Goal: Information Seeking & Learning: Check status

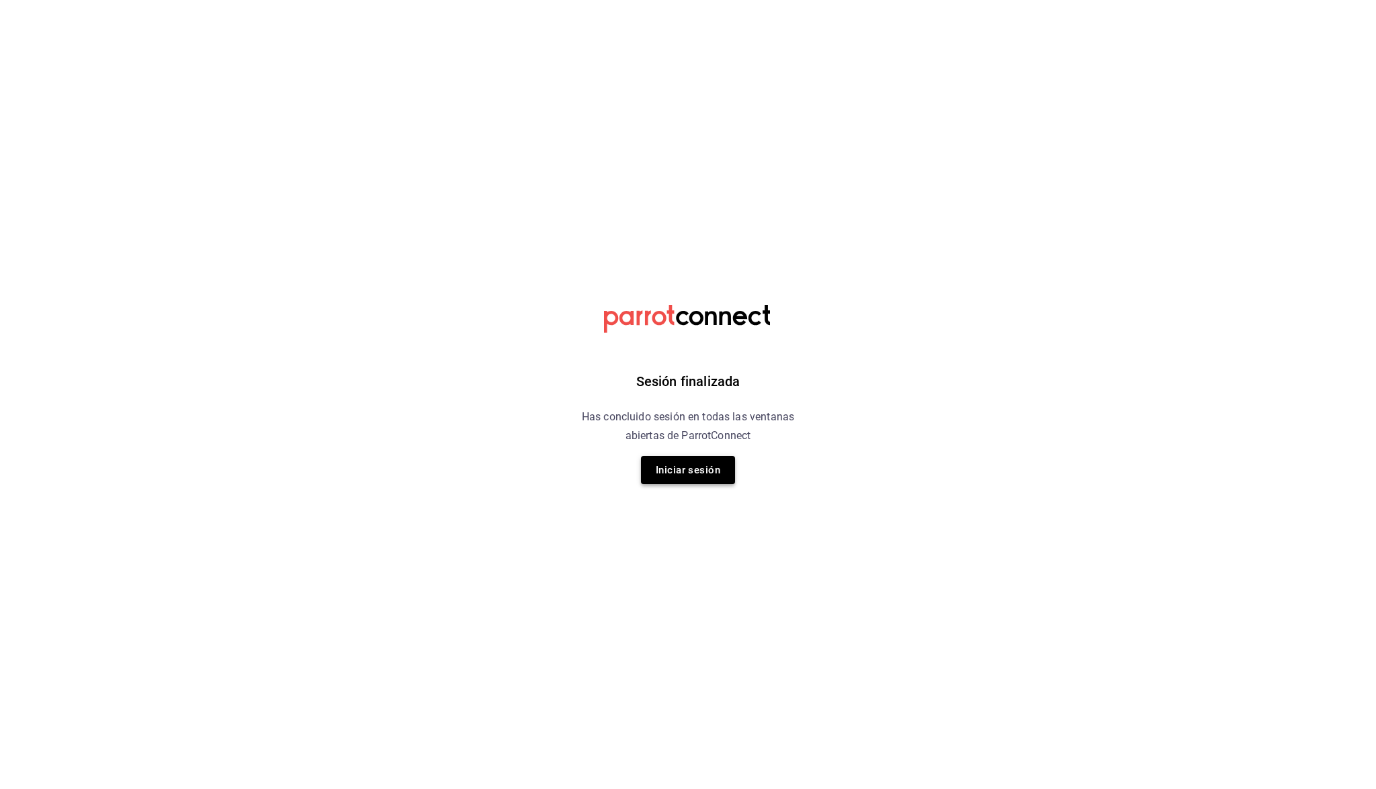
click at [688, 480] on button "Iniciar sesión" at bounding box center [688, 470] width 94 height 28
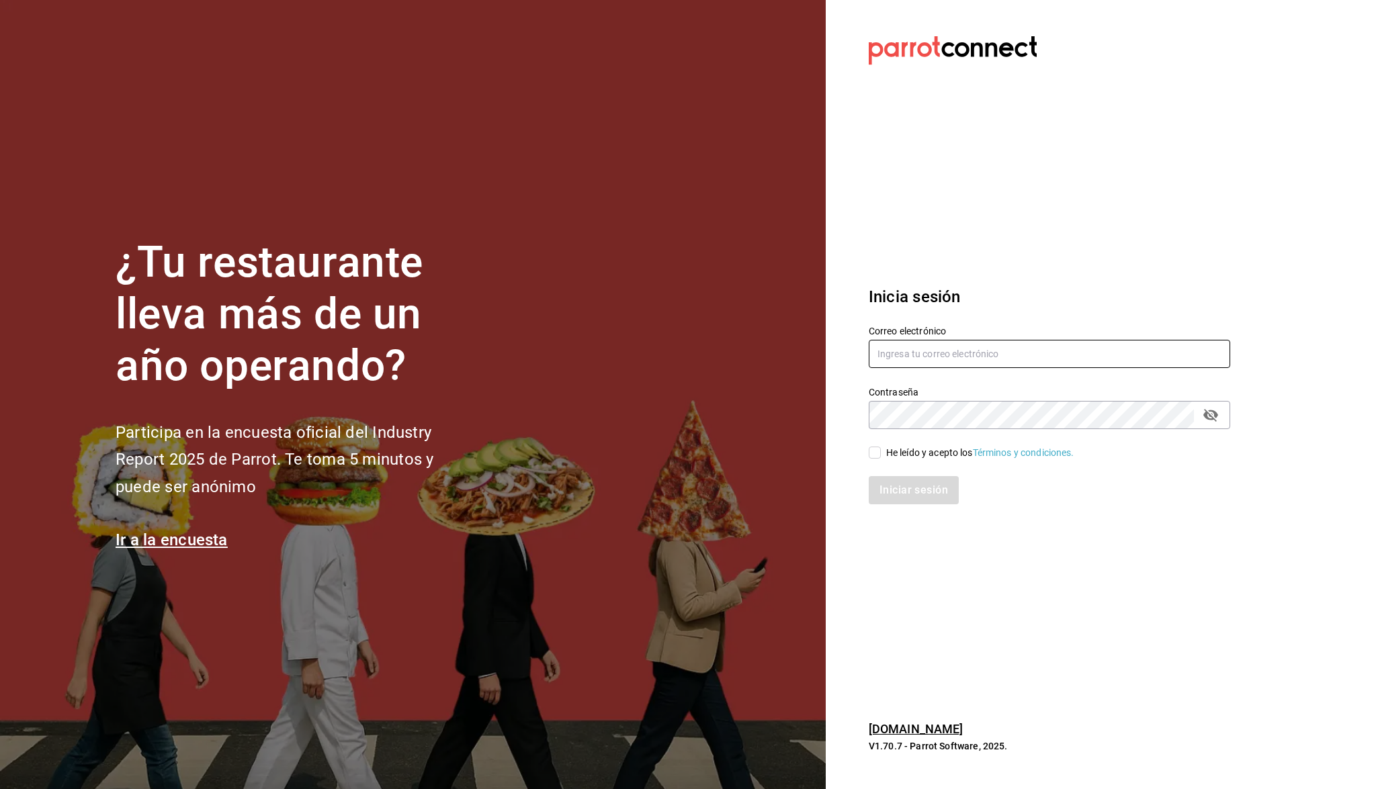
type input "ecastillongu@gmail.com"
click at [871, 453] on input "He leído y acepto los Términos y condiciones." at bounding box center [874, 453] width 12 height 12
checkbox input "true"
click at [896, 486] on button "Iniciar sesión" at bounding box center [913, 490] width 91 height 28
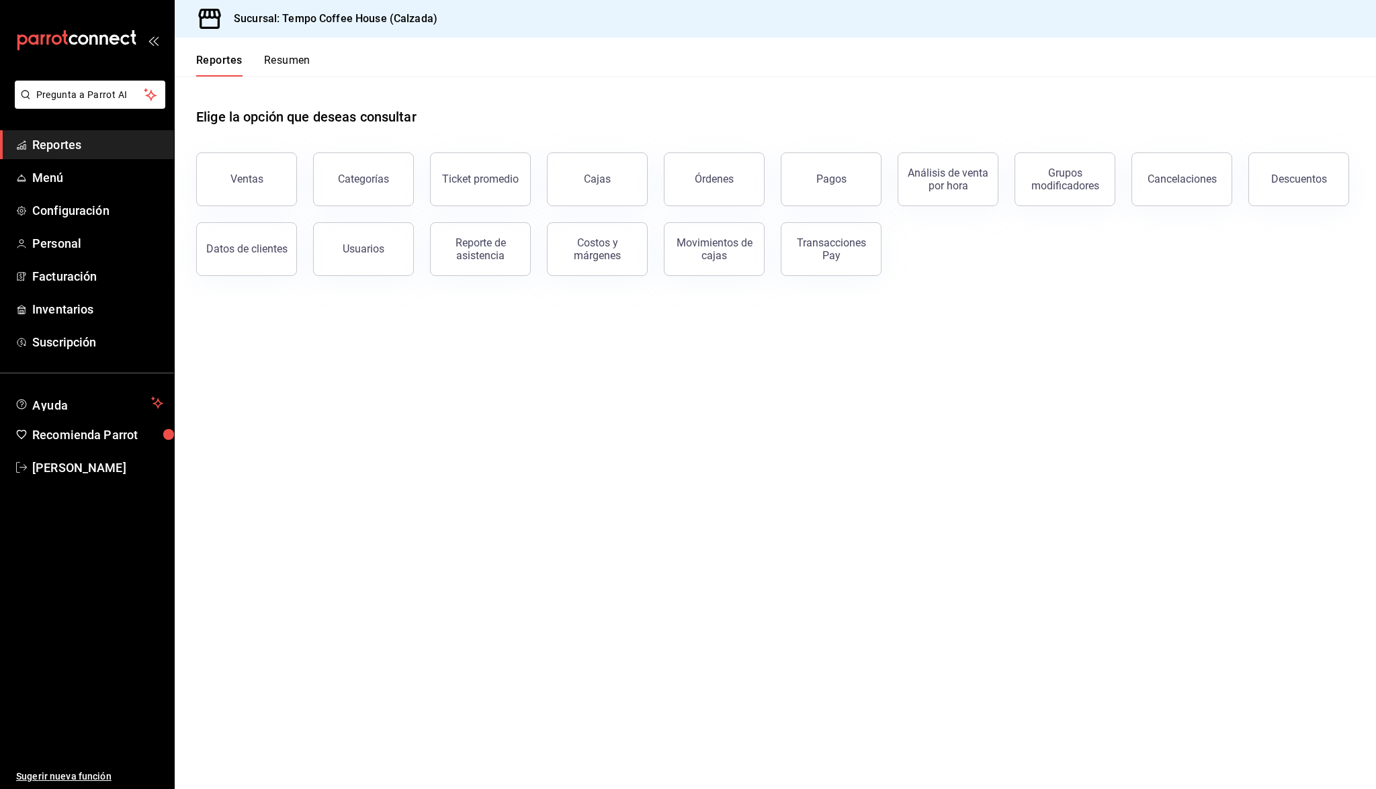
click at [836, 190] on button "Pagos" at bounding box center [831, 179] width 101 height 54
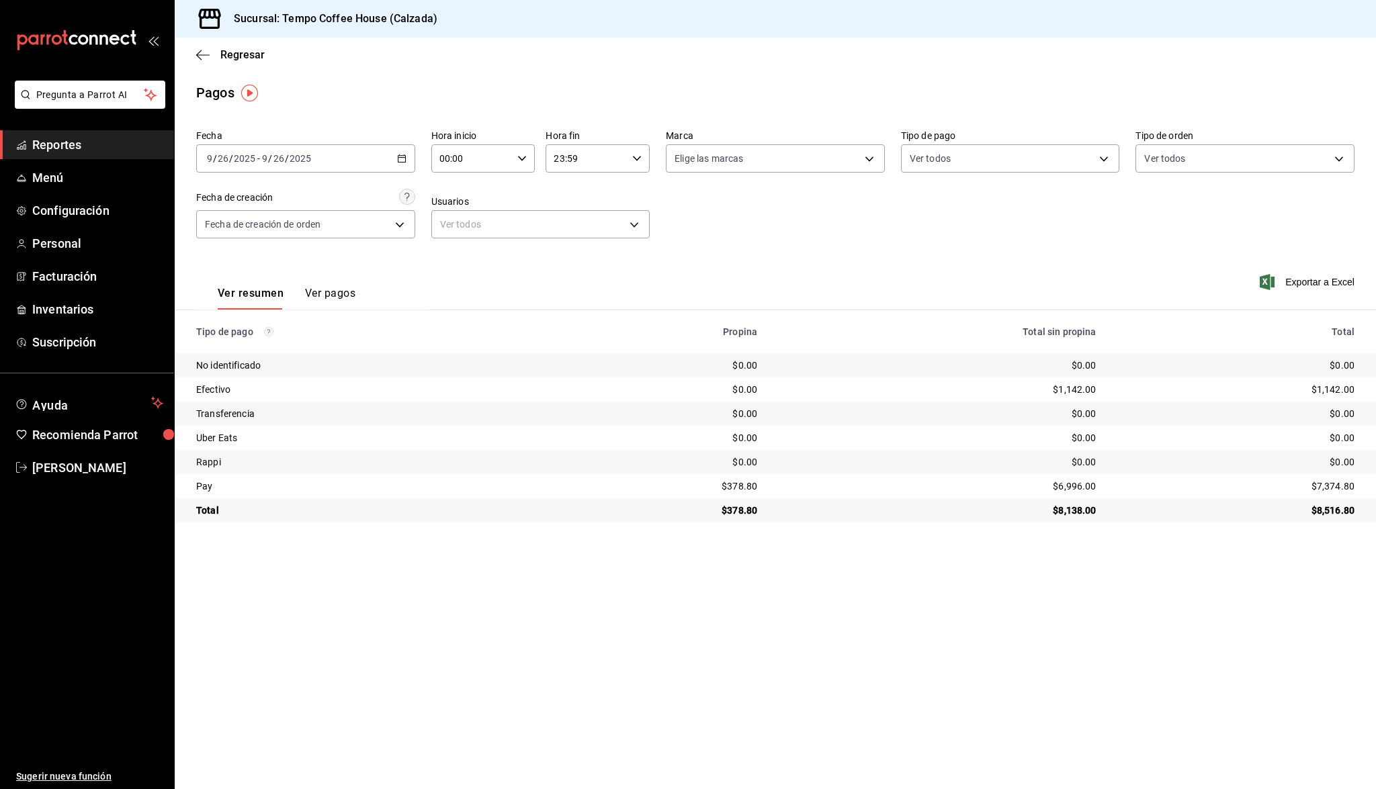
click at [294, 165] on div "[DATE] [DATE] - [DATE] [DATE]" at bounding box center [305, 158] width 219 height 28
click at [264, 223] on span "Ayer" at bounding box center [260, 229] width 104 height 14
drag, startPoint x: 761, startPoint y: 490, endPoint x: 712, endPoint y: 490, distance: 49.0
click at [712, 490] on tr "Pay $405.40 $7,808.00 $8,213.40" at bounding box center [775, 486] width 1201 height 24
click at [712, 490] on div "$405.40" at bounding box center [658, 486] width 179 height 13
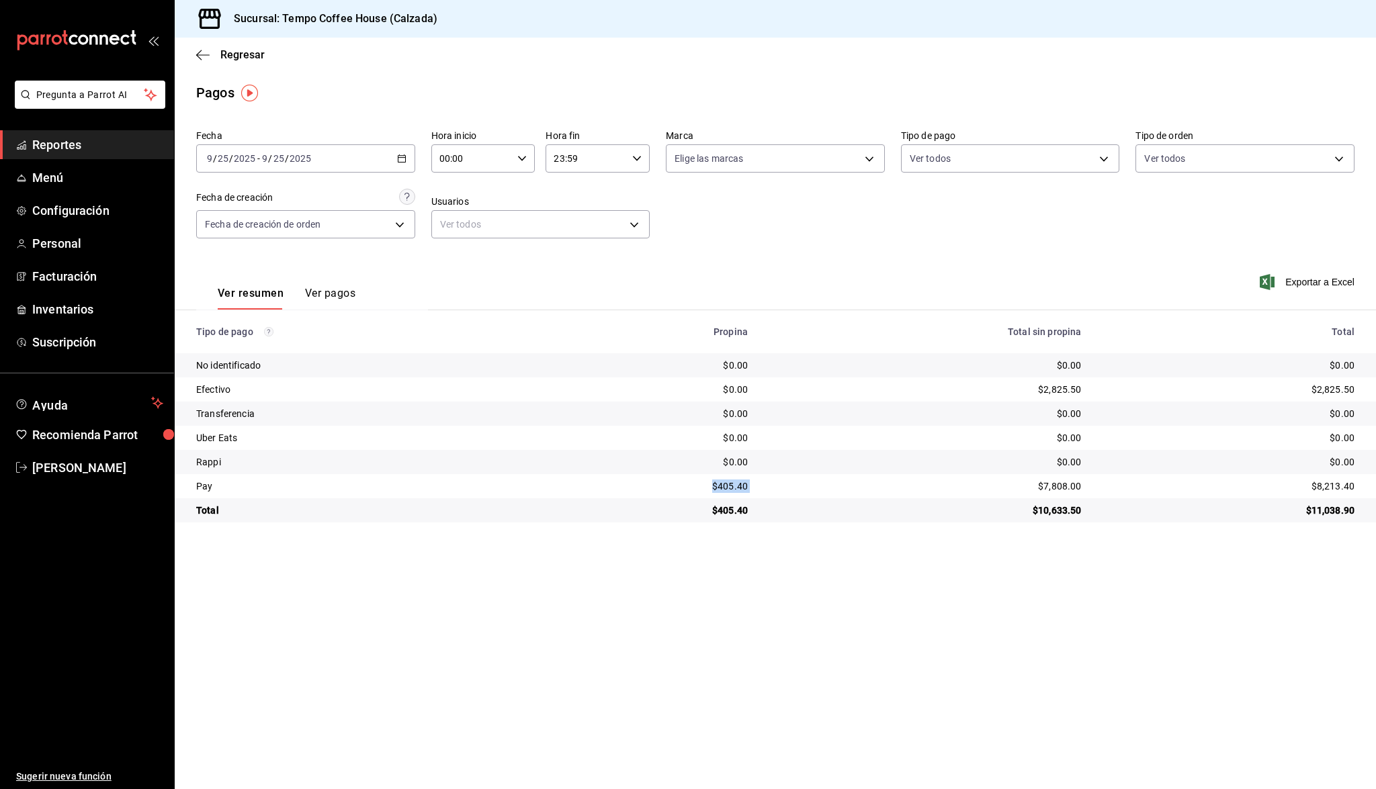
drag, startPoint x: 761, startPoint y: 488, endPoint x: 716, endPoint y: 488, distance: 45.0
click at [716, 488] on tr "Pay $405.40 $7,808.00 $8,213.40" at bounding box center [775, 486] width 1201 height 24
click at [717, 488] on div "$405.40" at bounding box center [658, 486] width 179 height 13
drag, startPoint x: 711, startPoint y: 488, endPoint x: 752, endPoint y: 492, distance: 41.2
click at [752, 492] on td "$405.40" at bounding box center [658, 486] width 200 height 24
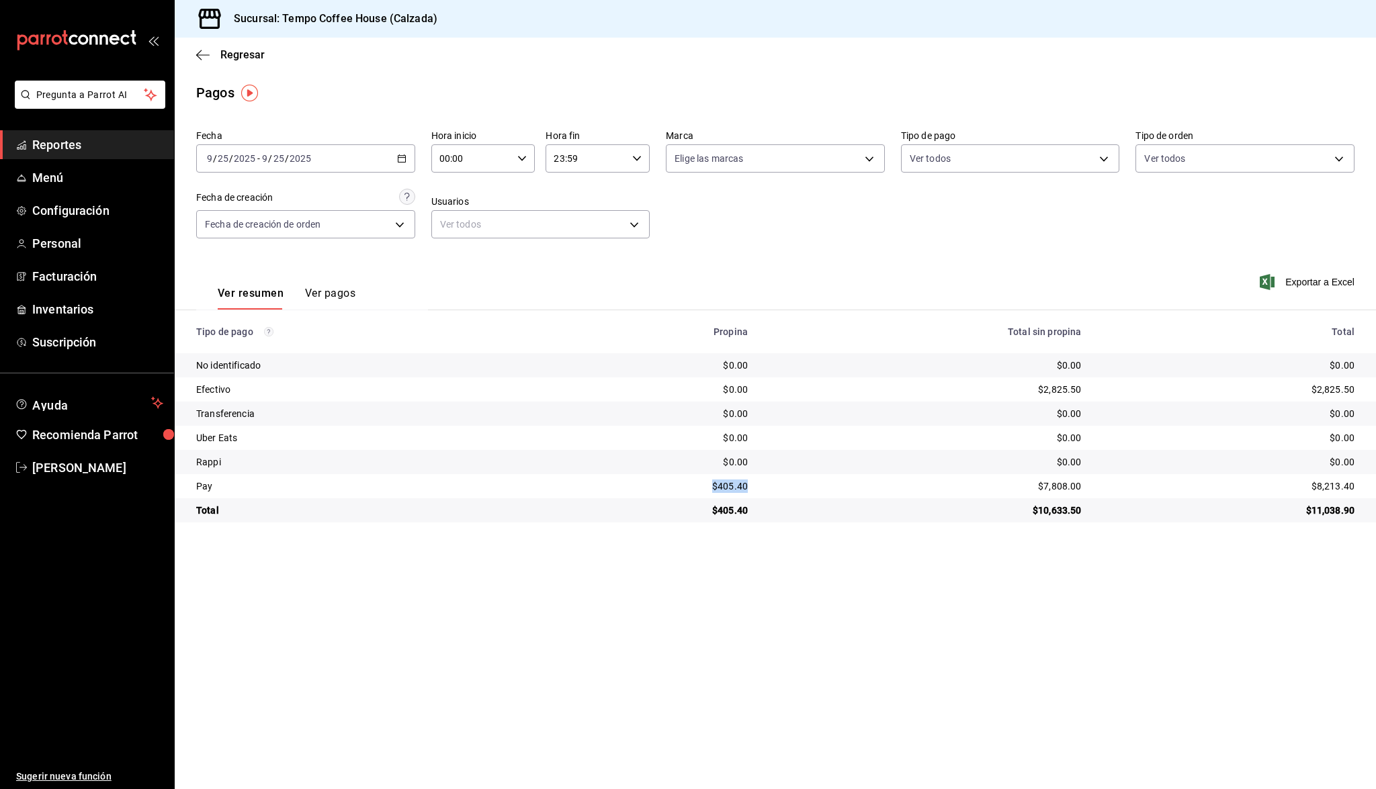
copy div "$405.40"
drag, startPoint x: 1079, startPoint y: 488, endPoint x: 1032, endPoint y: 486, distance: 46.4
click at [1032, 486] on td "$7,808.00" at bounding box center [924, 486] width 333 height 24
copy div "$7,808.00"
drag, startPoint x: 1083, startPoint y: 394, endPoint x: 1025, endPoint y: 390, distance: 57.9
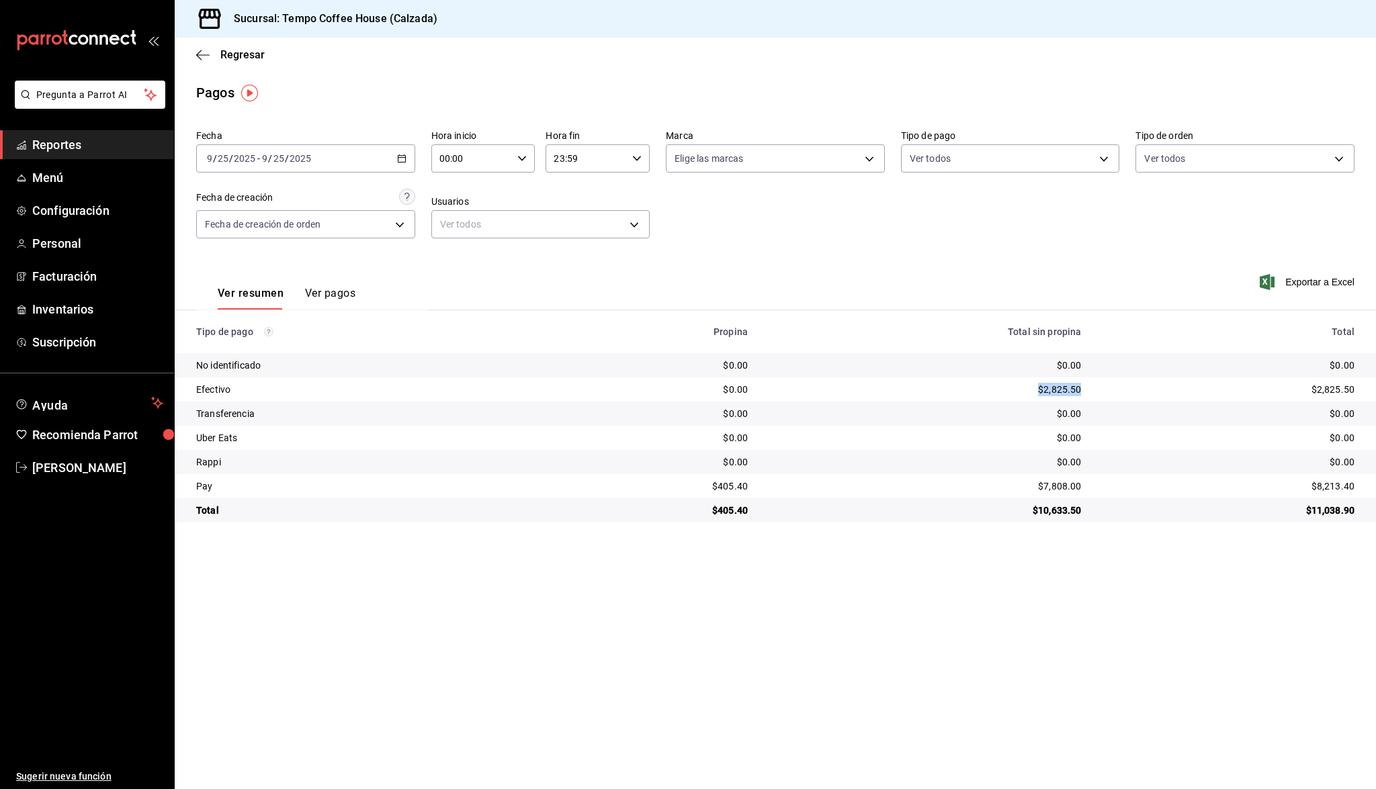
click at [1025, 390] on td "$2,825.50" at bounding box center [924, 389] width 333 height 24
copy div "$2,825.50"
click at [69, 142] on span "Reportes" at bounding box center [97, 145] width 131 height 18
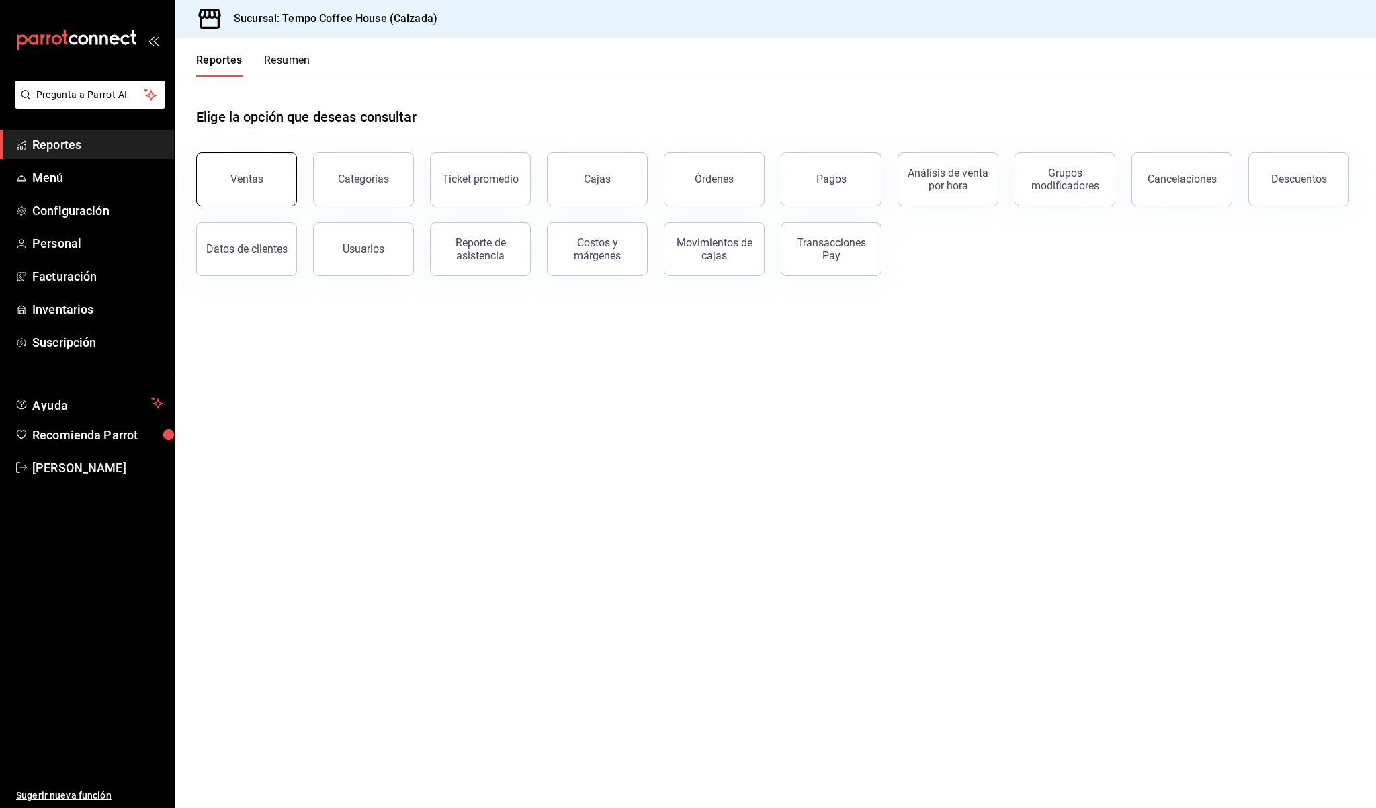
click at [242, 167] on button "Ventas" at bounding box center [246, 179] width 101 height 54
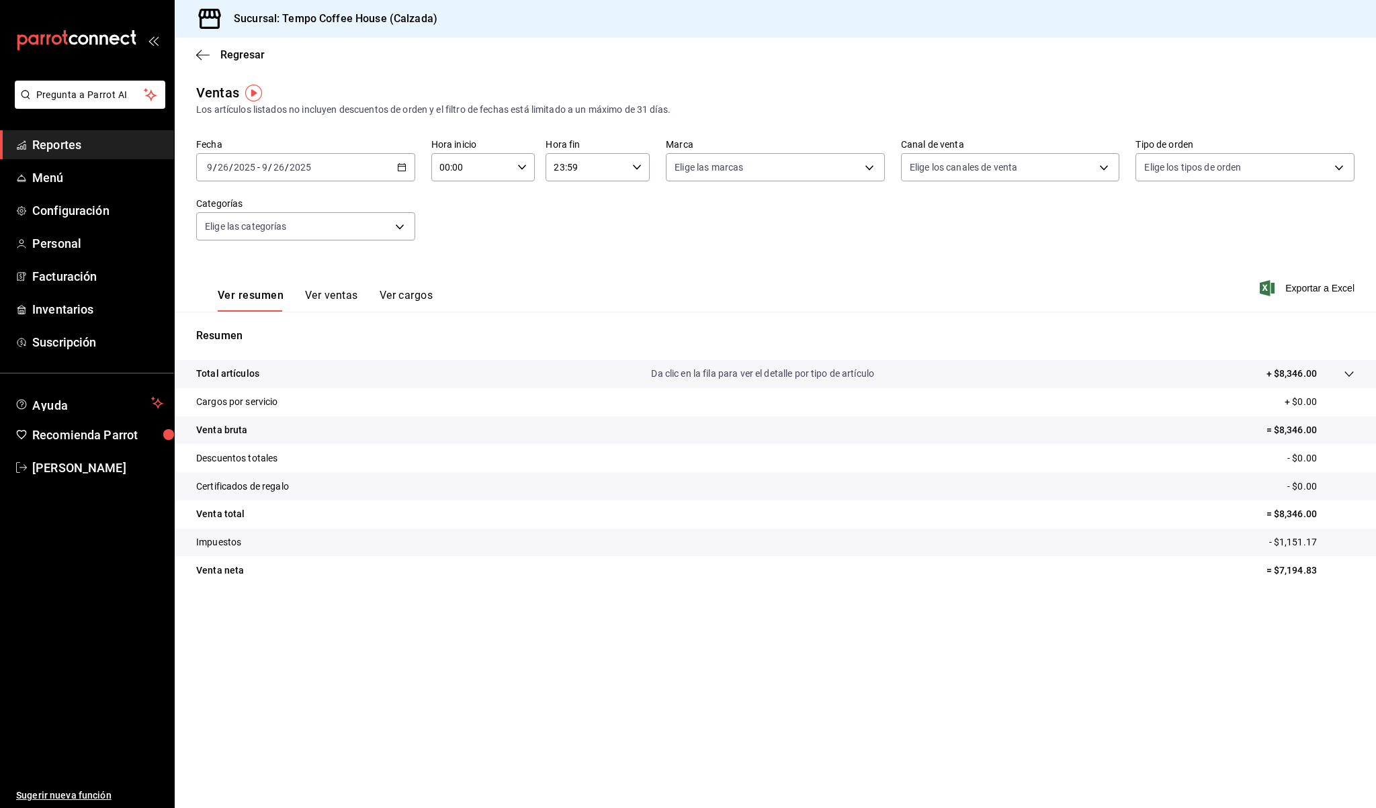
click at [85, 154] on link "Reportes" at bounding box center [87, 144] width 174 height 29
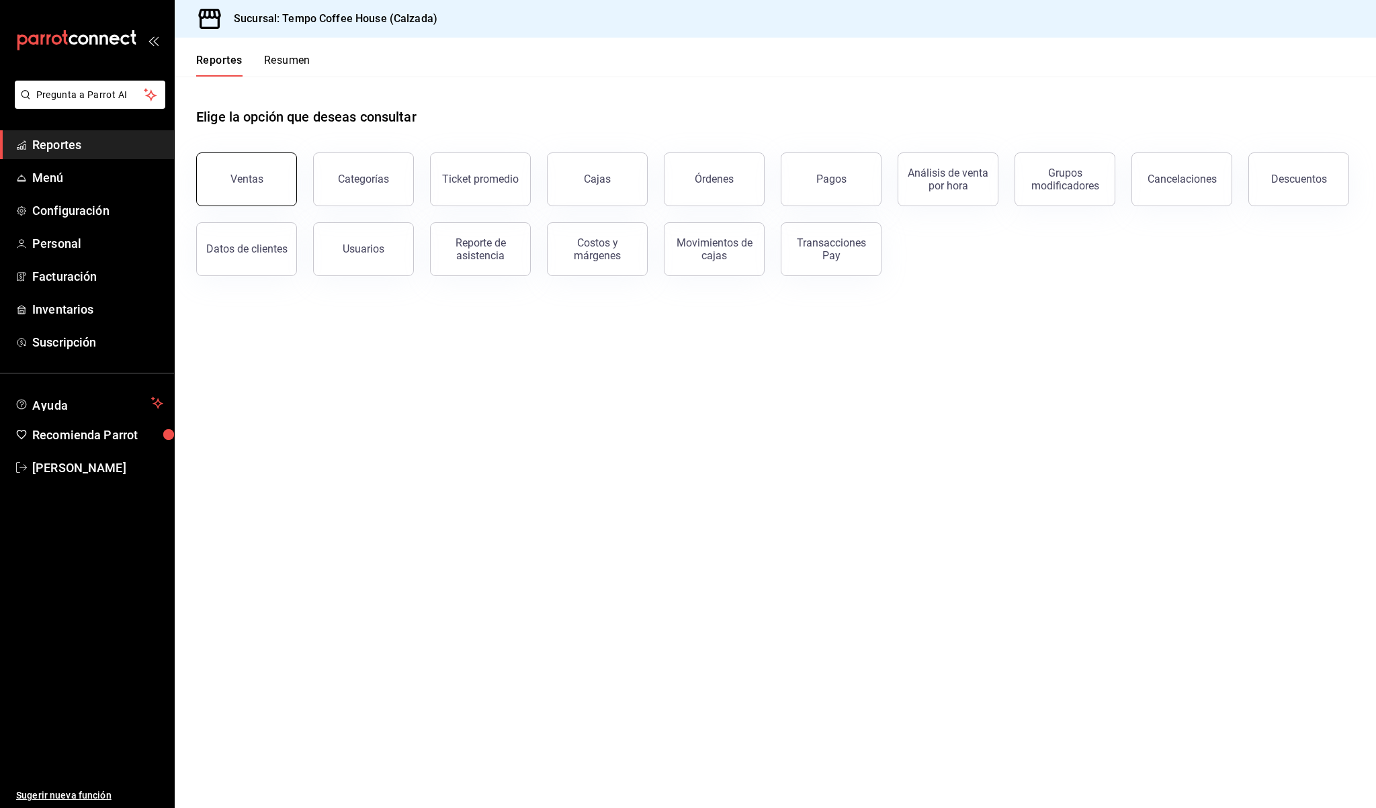
click at [252, 166] on button "Ventas" at bounding box center [246, 179] width 101 height 54
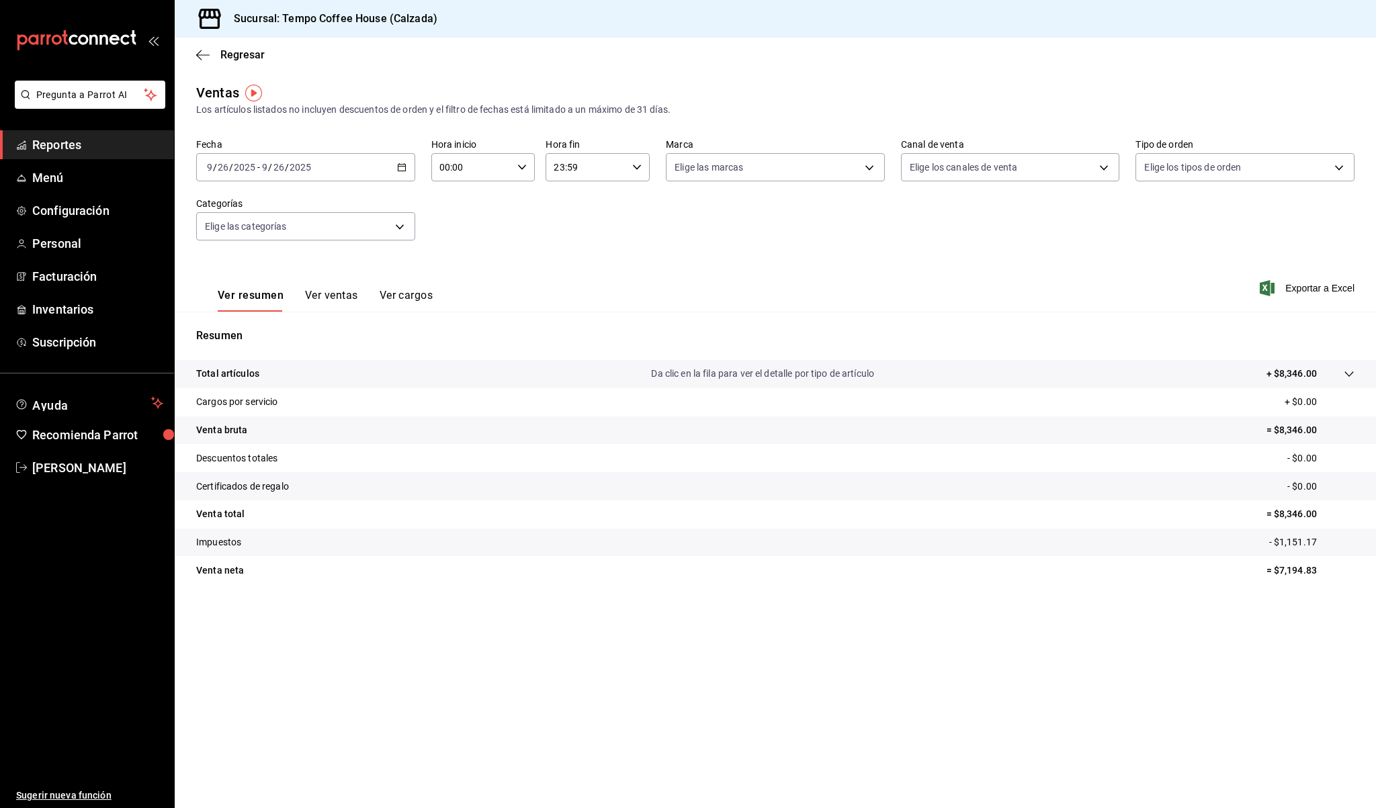
click at [65, 134] on link "Reportes" at bounding box center [87, 144] width 174 height 29
